Goal: Transaction & Acquisition: Purchase product/service

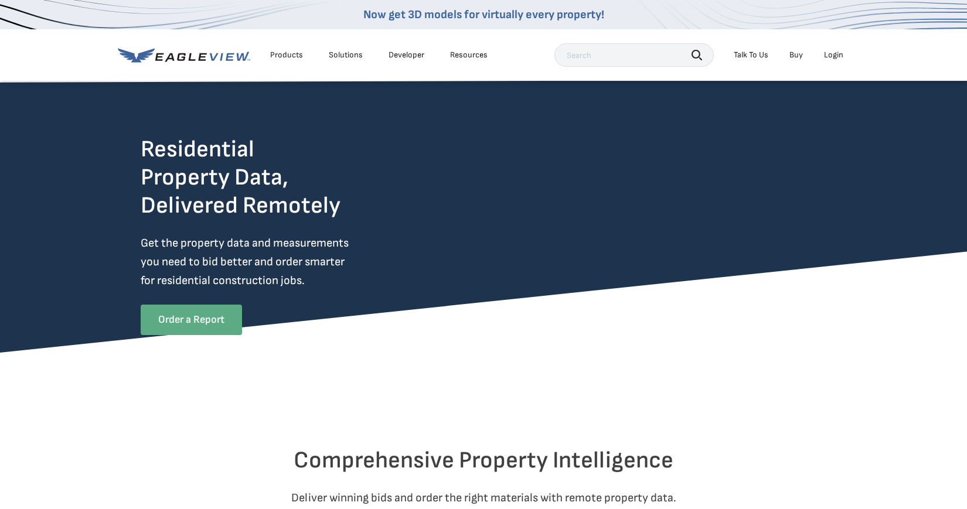
click at [199, 322] on link "Order a Report" at bounding box center [191, 320] width 101 height 30
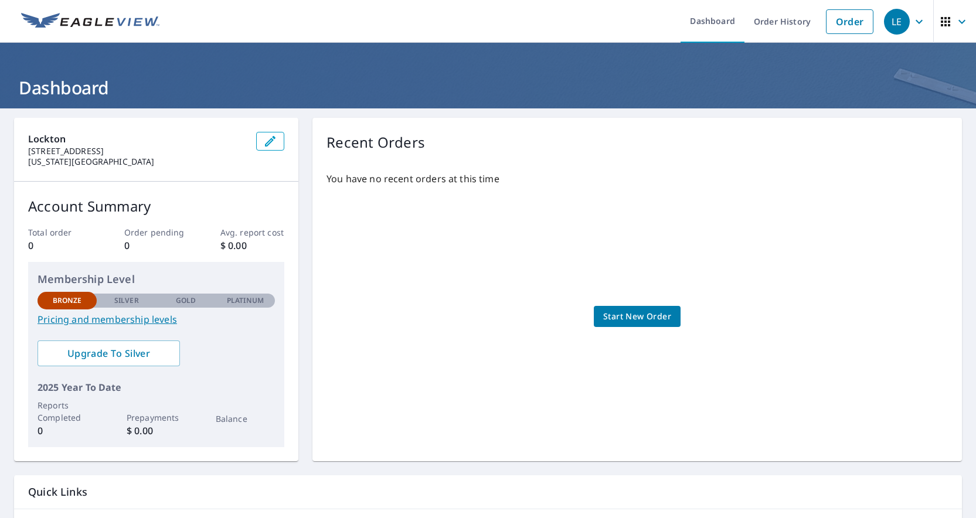
click at [628, 317] on span "Start New Order" at bounding box center [637, 317] width 68 height 15
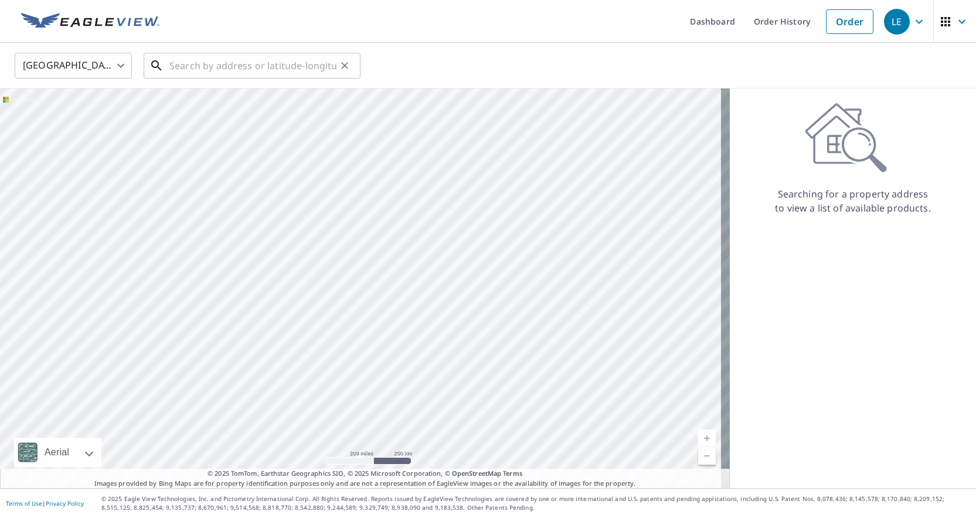
click at [210, 62] on input "text" at bounding box center [252, 65] width 167 height 33
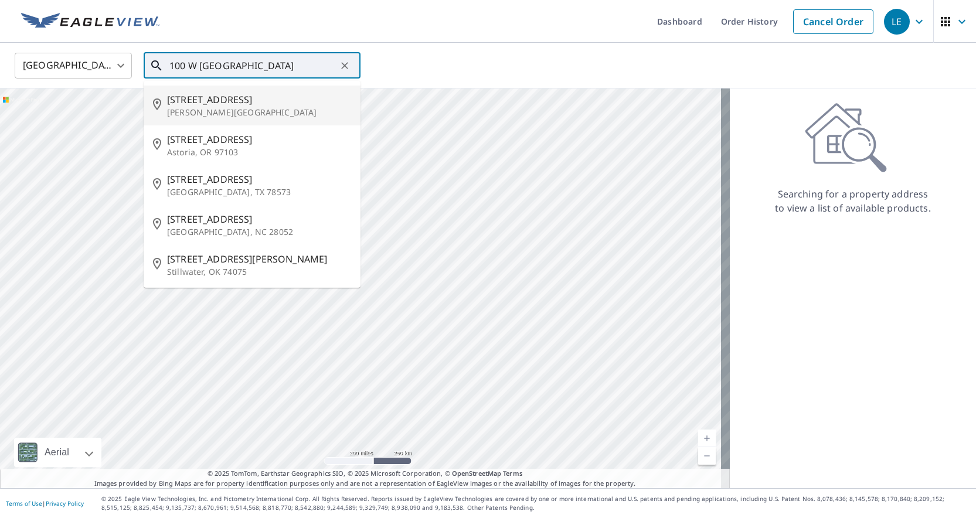
click at [230, 93] on span "100 W Franklin Ave" at bounding box center [259, 100] width 184 height 14
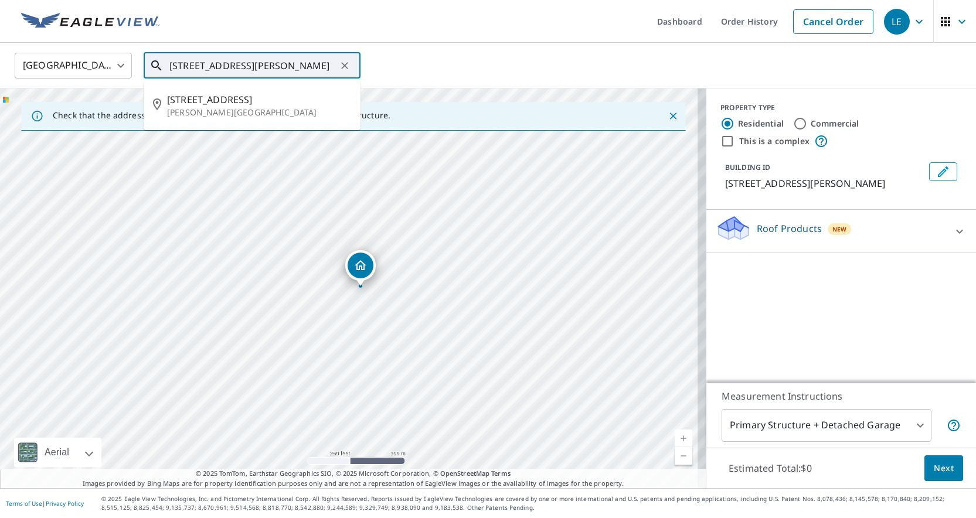
click at [318, 69] on input "100 W Franklin Ave Alton, TX 78573" at bounding box center [252, 65] width 167 height 33
drag, startPoint x: 329, startPoint y: 63, endPoint x: 239, endPoint y: 68, distance: 90.4
click at [239, 68] on input "100 W Franklin Ave Alton, TX 78573" at bounding box center [252, 65] width 167 height 33
click at [257, 101] on span "100 W Franklin Ave" at bounding box center [259, 100] width 184 height 14
type input "100 W Franklin Ave Minneapolis, MN 55404"
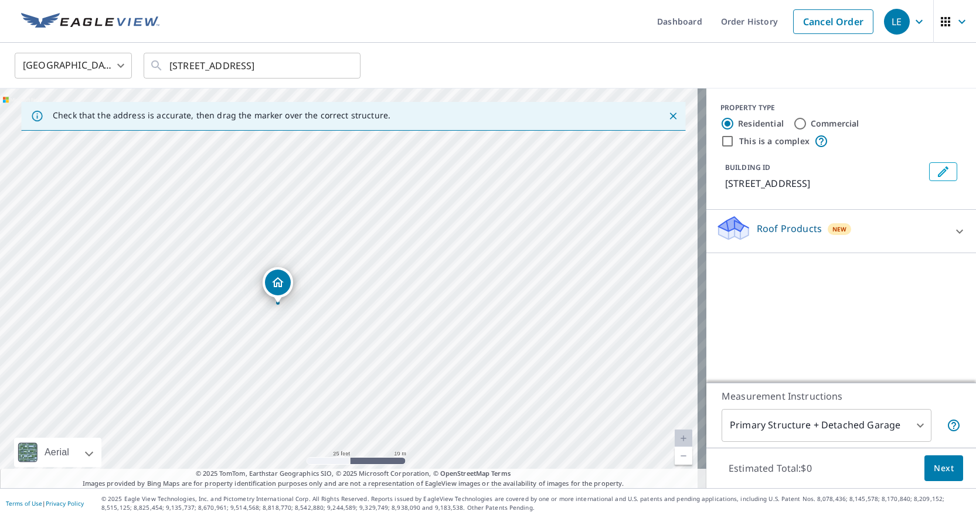
click at [905, 113] on div "PROPERTY TYPE Residential Commercial This is a complex" at bounding box center [842, 126] width 242 height 46
click at [793, 121] on input "Commercial" at bounding box center [800, 124] width 14 height 14
radio input "true"
type input "4"
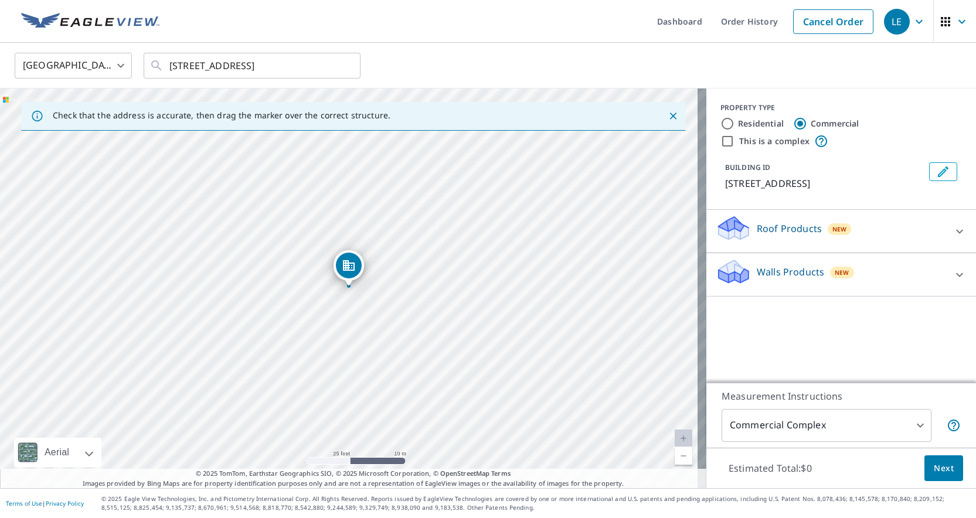
click at [937, 171] on icon "Edit building 1" at bounding box center [943, 172] width 14 height 14
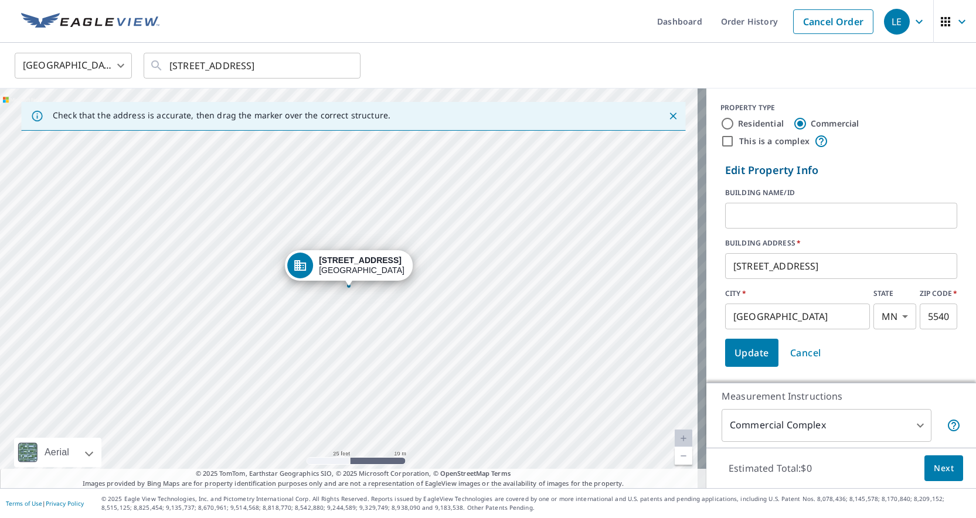
click at [739, 265] on input "100 W Franklin Ave" at bounding box center [841, 266] width 232 height 33
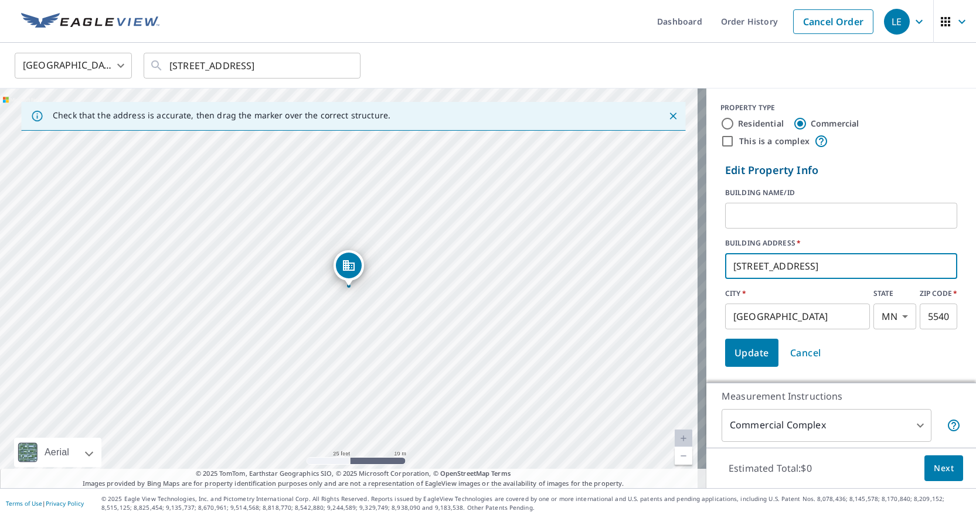
type input "104 W Franklin Ave"
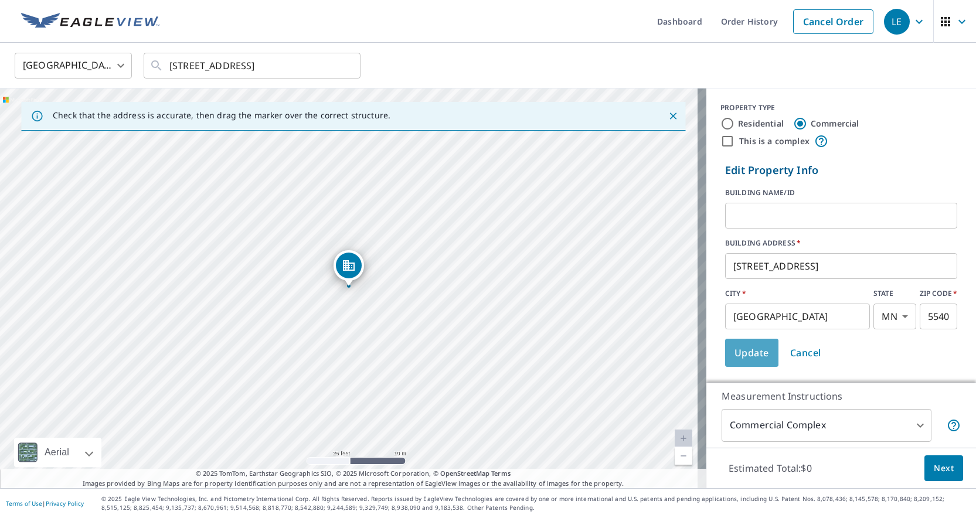
click at [746, 354] on span "Update" at bounding box center [752, 353] width 35 height 16
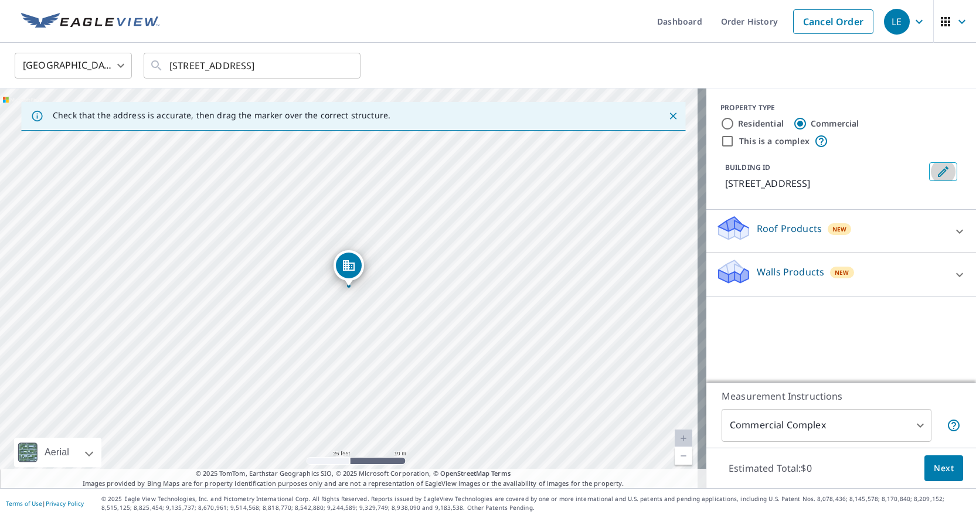
click at [936, 166] on icon "Edit building 1" at bounding box center [943, 172] width 14 height 14
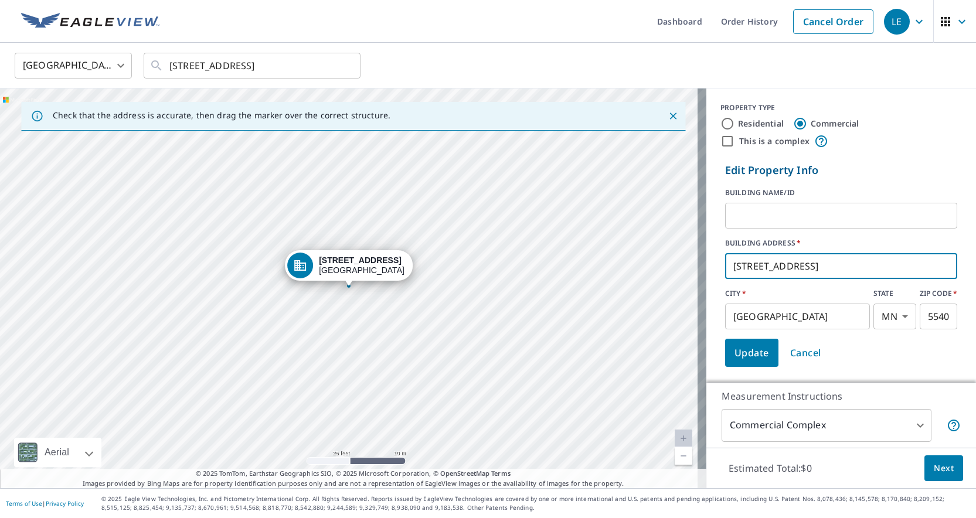
click at [738, 268] on input "104 W Franklin Ave" at bounding box center [841, 266] width 232 height 33
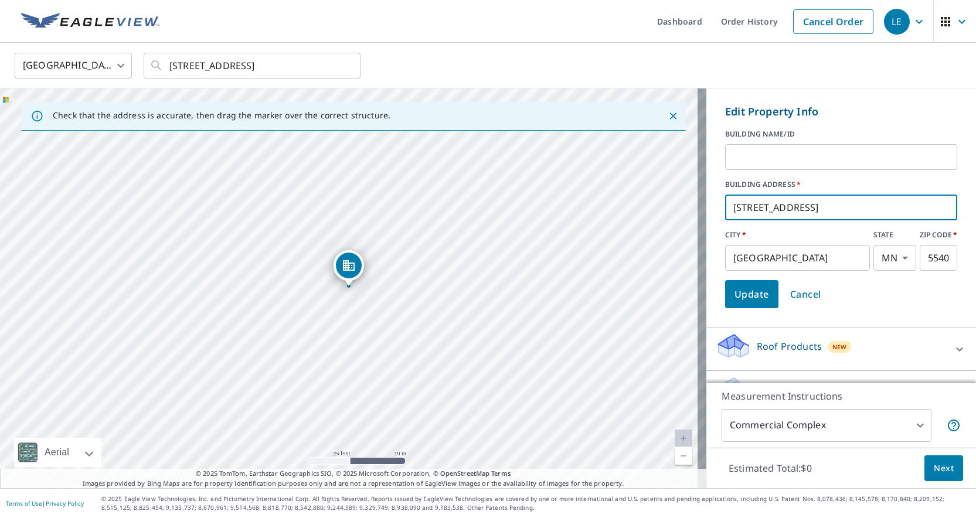
scroll to position [90, 0]
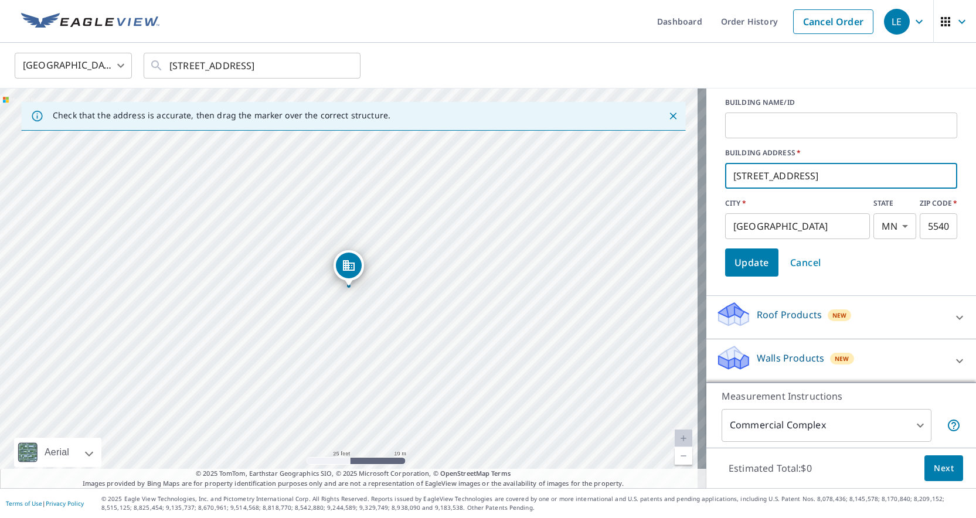
type input "100 W Franklin Ave"
click at [744, 261] on span "Update" at bounding box center [752, 262] width 35 height 16
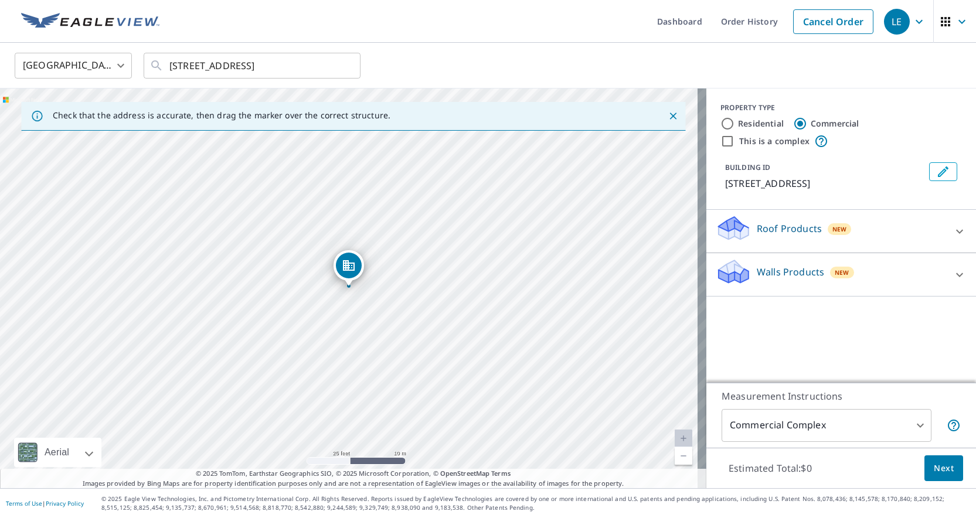
scroll to position [0, 0]
click at [955, 226] on icon at bounding box center [960, 232] width 14 height 14
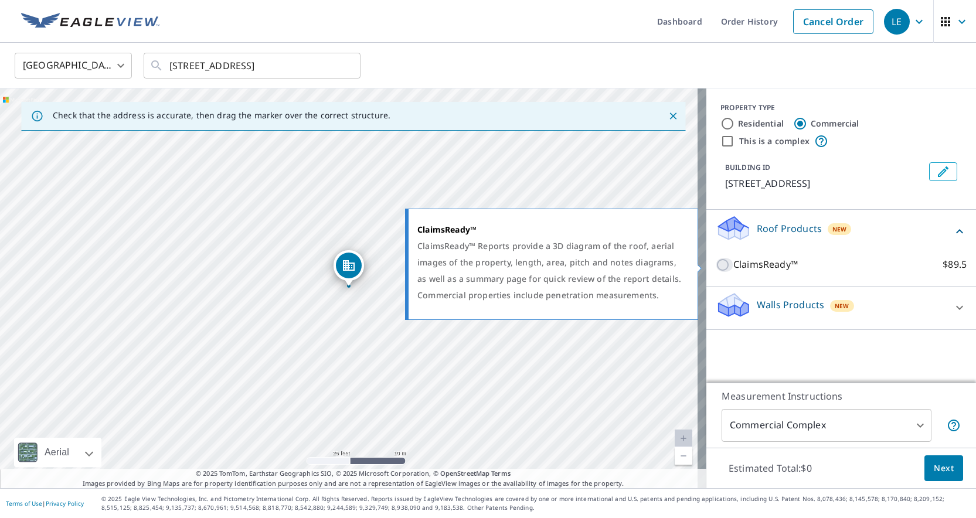
click at [716, 267] on input "ClaimsReady™ $89.5" at bounding box center [725, 265] width 18 height 14
checkbox input "true"
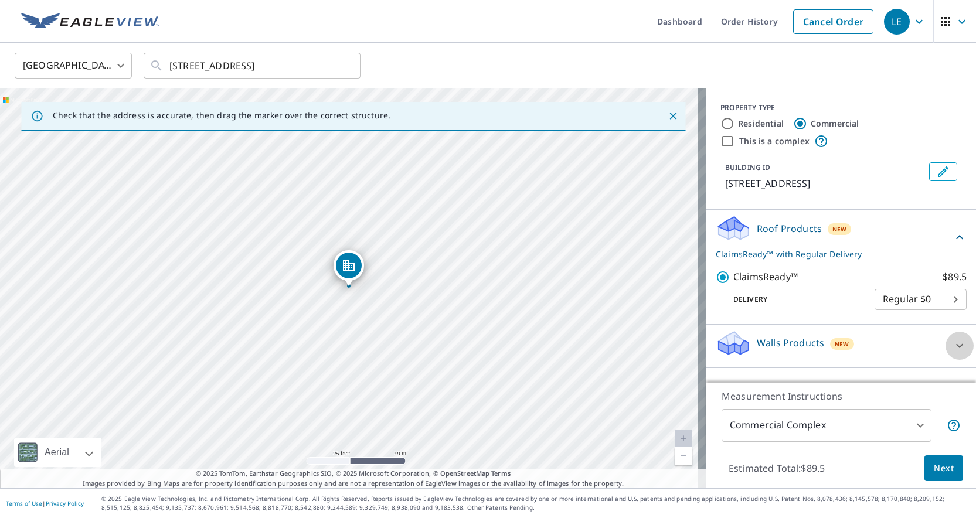
click at [956, 345] on icon at bounding box center [959, 346] width 7 height 4
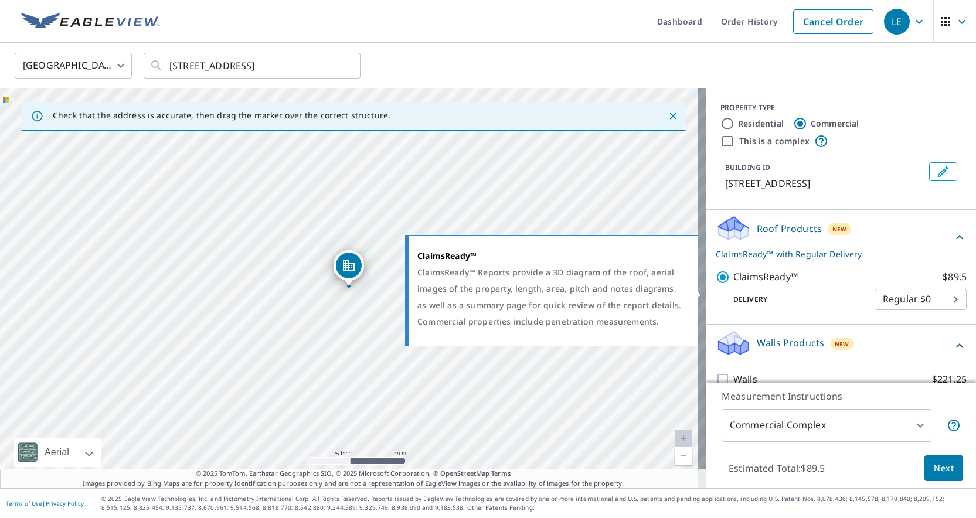
scroll to position [32, 0]
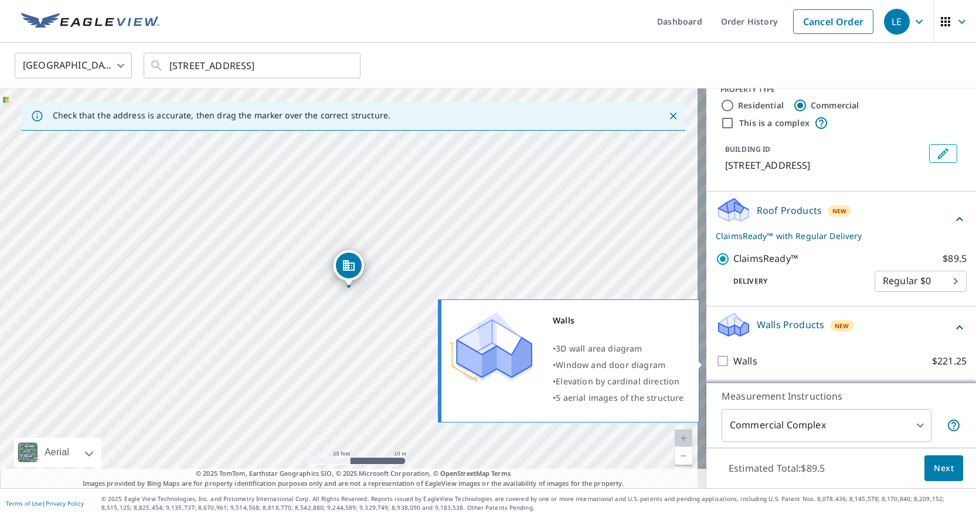
click at [716, 361] on input "Walls $221.25" at bounding box center [725, 361] width 18 height 14
checkbox input "true"
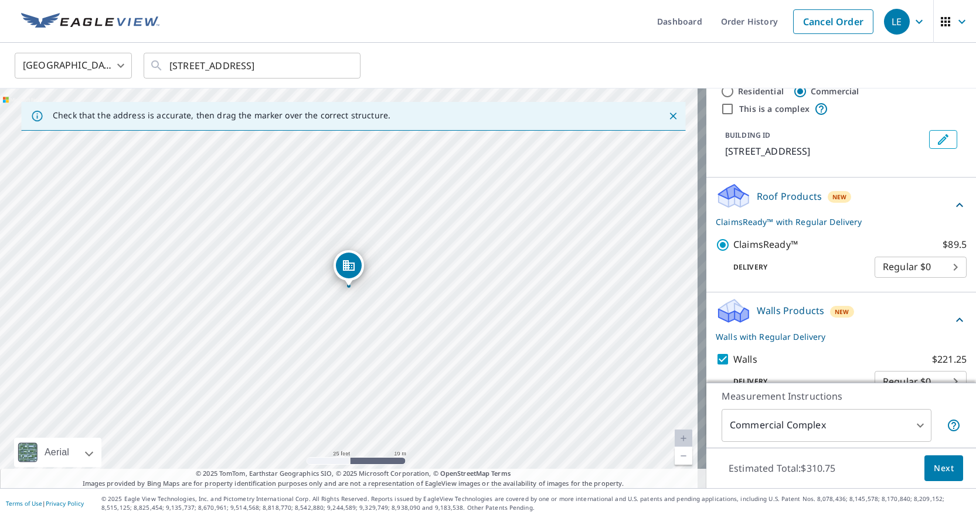
scroll to position [70, 0]
